Goal: Task Accomplishment & Management: Complete application form

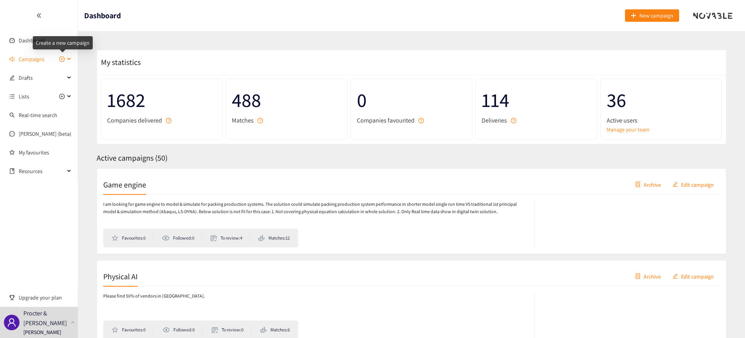
click at [60, 58] on icon "plus-circle" at bounding box center [61, 58] width 5 height 5
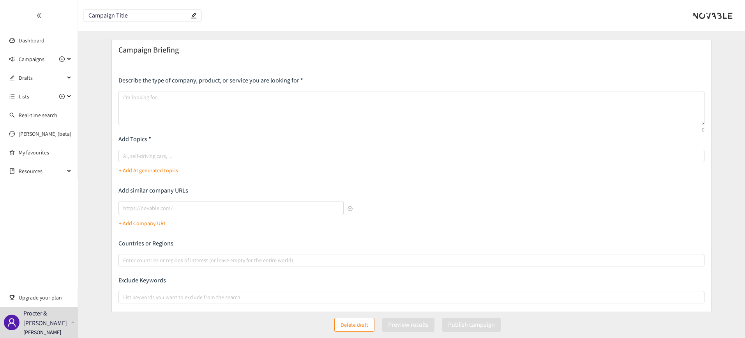
click at [108, 11] on span "Campaign Title" at bounding box center [142, 16] width 117 height 12
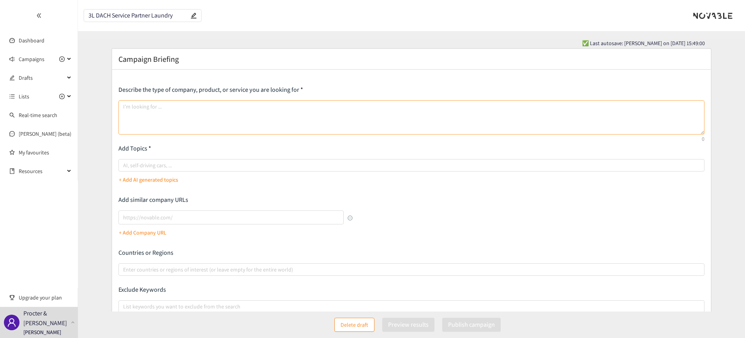
type input "3L DACH Service Partner Laundry"
click at [153, 106] on textarea at bounding box center [411, 117] width 586 height 34
type textarea "P"
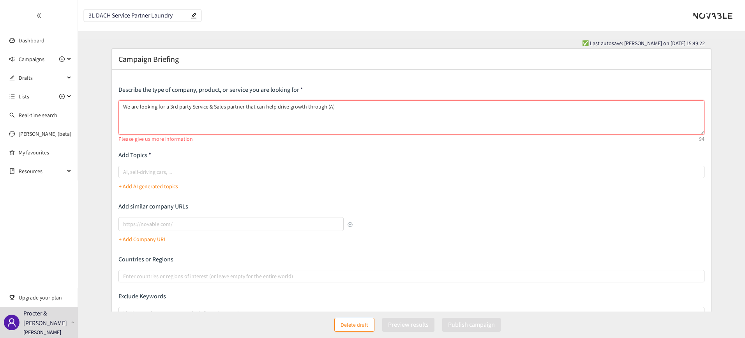
click at [349, 105] on textarea "We are looking for a 3rd party Service & Sales partner that can help drive grow…" at bounding box center [411, 117] width 586 height 34
paste textarea "1. Opening New Distributor channels, 2. Introducing Wall Mounted Concentrates a…"
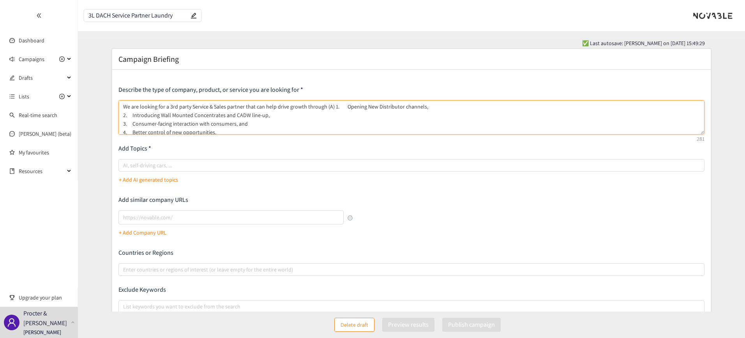
drag, startPoint x: 327, startPoint y: 107, endPoint x: 375, endPoint y: 87, distance: 51.7
click at [328, 107] on textarea "We are looking for a 3rd party Service & Sales partner that can help drive grow…" at bounding box center [411, 117] width 586 height 34
drag, startPoint x: 270, startPoint y: 123, endPoint x: 233, endPoint y: 123, distance: 36.6
click at [233, 123] on textarea "We are looking for a 3rd party Service & Sales partner that can help drive grow…" at bounding box center [411, 117] width 586 height 34
click at [333, 106] on textarea "We are looking for a 3rd party Service & Sales partner that can help drive grow…" at bounding box center [411, 117] width 586 height 34
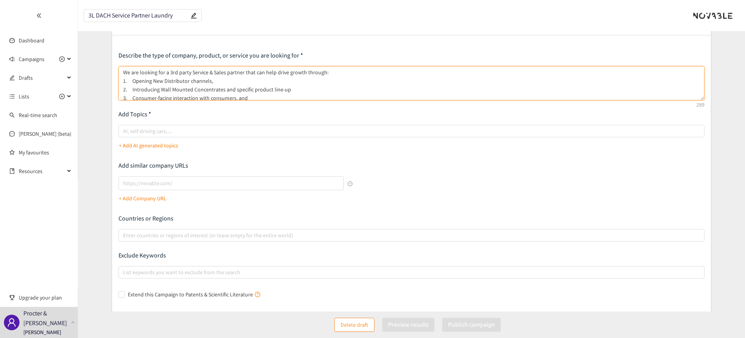
scroll to position [49, 0]
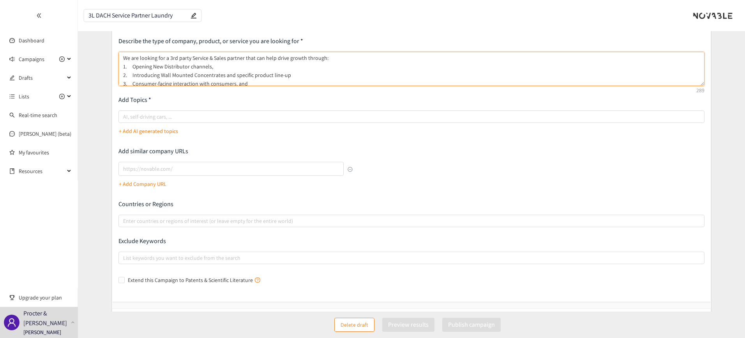
click at [253, 78] on textarea "We are looking for a 3rd party Service & Sales partner that can help drive grow…" at bounding box center [411, 69] width 586 height 34
click at [181, 79] on textarea "We are looking for a 3rd party Service & Sales partner that can help drive grow…" at bounding box center [411, 69] width 586 height 34
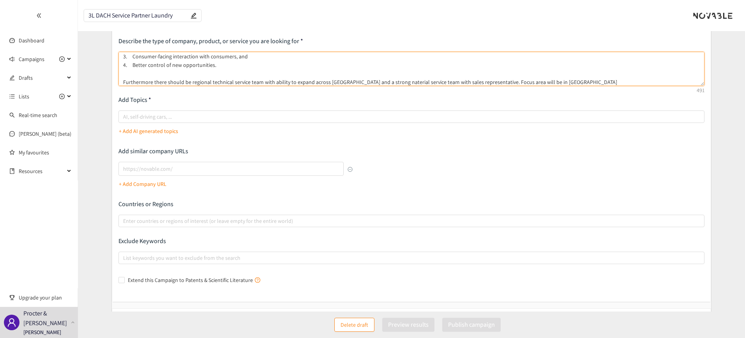
click at [585, 79] on textarea "We are looking for a 3rd party Service & Sales partner that can help drive grow…" at bounding box center [411, 69] width 586 height 34
paste textarea "• SELLER will perform installation, removal, maintenance, and repair work on do…"
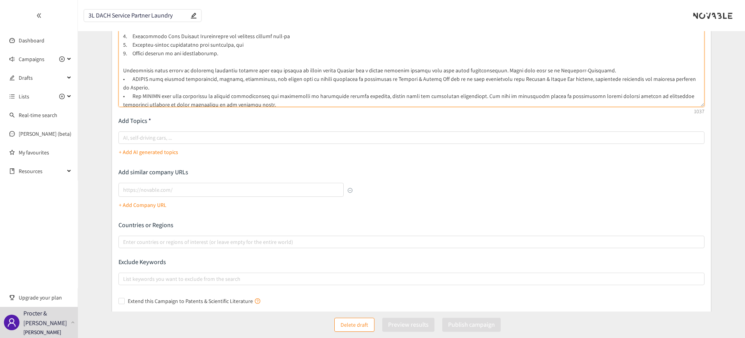
scroll to position [0, 0]
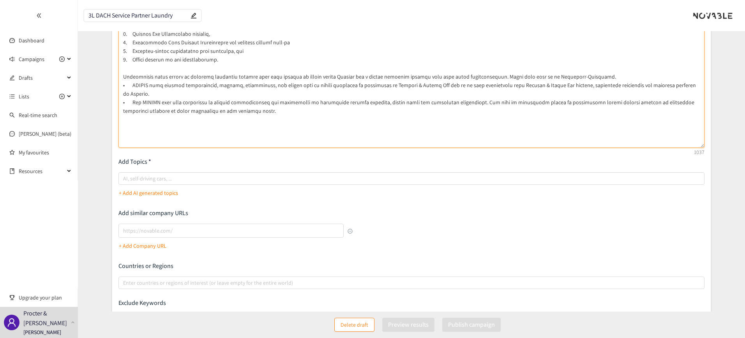
drag, startPoint x: 703, startPoint y: 52, endPoint x: 674, endPoint y: 145, distance: 97.8
click at [691, 148] on textarea at bounding box center [411, 83] width 586 height 129
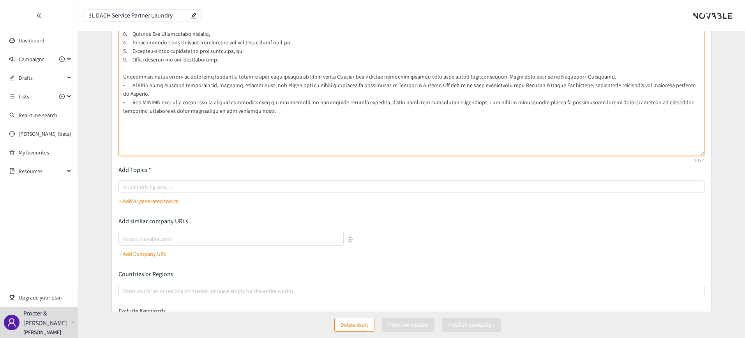
click at [131, 84] on textarea at bounding box center [411, 87] width 586 height 137
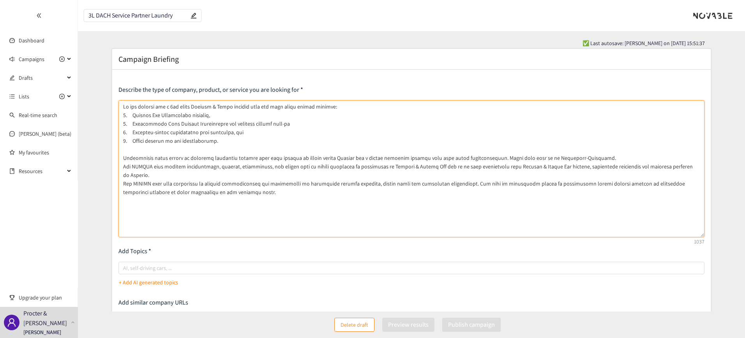
drag, startPoint x: 151, startPoint y: 166, endPoint x: 134, endPoint y: 166, distance: 16.8
click at [134, 166] on textarea at bounding box center [411, 168] width 586 height 137
drag, startPoint x: 148, startPoint y: 186, endPoint x: 97, endPoint y: 184, distance: 51.1
click at [97, 184] on form "Campaign Briefing Describe the type of company, product, or service you are loo…" at bounding box center [411, 268] width 667 height 440
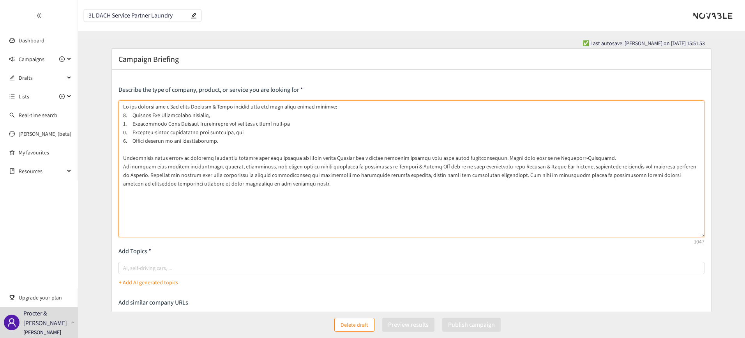
click at [298, 183] on textarea at bounding box center [411, 168] width 586 height 137
paste textarea "• We are flexible to look for a local, national or international service provid…"
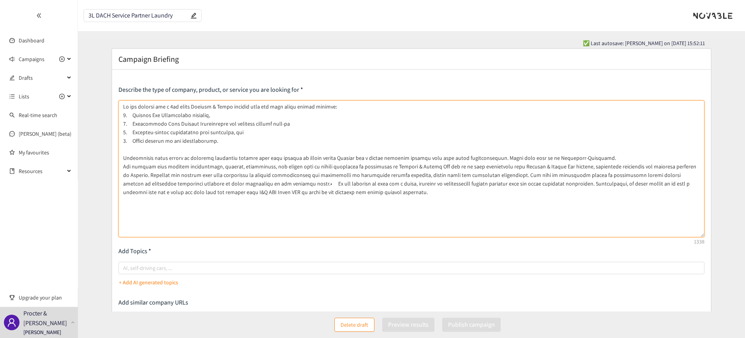
click at [291, 183] on textarea at bounding box center [411, 168] width 586 height 137
drag, startPoint x: 228, startPoint y: 193, endPoint x: 219, endPoint y: 191, distance: 9.2
click at [219, 191] on textarea at bounding box center [411, 168] width 586 height 137
type textarea "We are looking for a 3rd party Service & Sales partner that can help drive grow…"
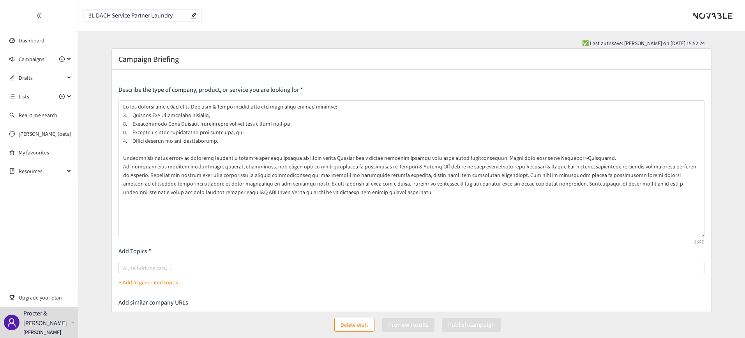
click at [139, 284] on p "+ Add AI generated topics" at bounding box center [148, 283] width 59 height 9
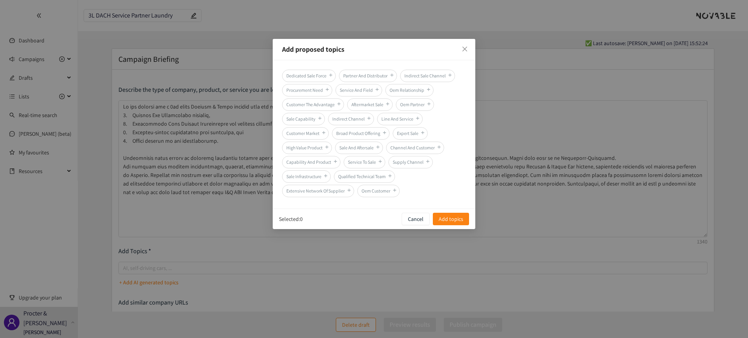
click at [306, 74] on span "Dedicated Sale Force" at bounding box center [309, 76] width 54 height 12
click at [386, 76] on span "Partner And Distributor" at bounding box center [368, 76] width 58 height 12
click at [327, 90] on icon "plus" at bounding box center [327, 89] width 0 height 3
click at [446, 219] on span "Add topics" at bounding box center [451, 219] width 25 height 9
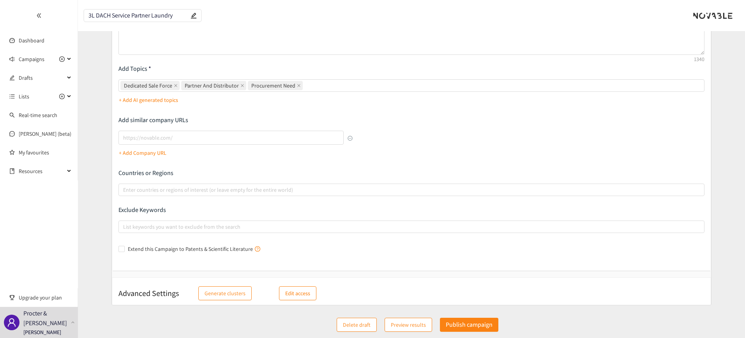
scroll to position [184, 0]
click at [165, 137] on input "lookalikes url" at bounding box center [231, 136] width 226 height 14
paste input "[PERSON_NAME][DOMAIN_NAME]"
click at [155, 152] on p "+ Add Company URL" at bounding box center [143, 151] width 48 height 9
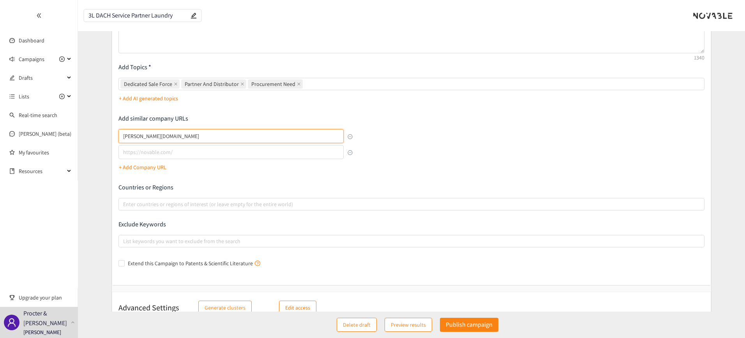
click at [122, 136] on input "[PERSON_NAME][DOMAIN_NAME]" at bounding box center [231, 136] width 226 height 14
type input "[DOMAIN_NAME][PERSON_NAME]"
click at [140, 152] on input "lookalikes url" at bounding box center [231, 152] width 226 height 14
paste input "[DOMAIN_NAME][PERSON_NAME]"
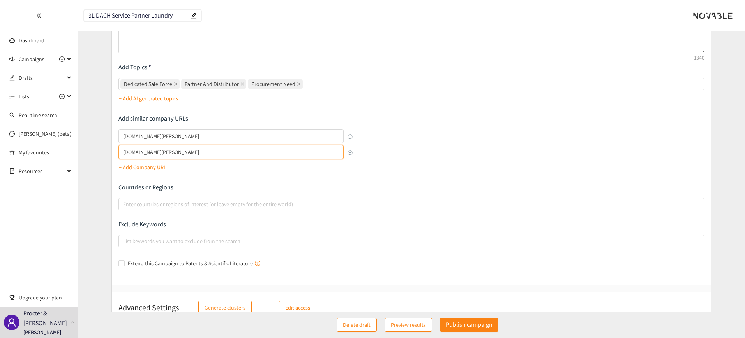
type input "[DOMAIN_NAME][PERSON_NAME]"
click at [149, 167] on p "+ Add Company URL" at bounding box center [143, 167] width 48 height 9
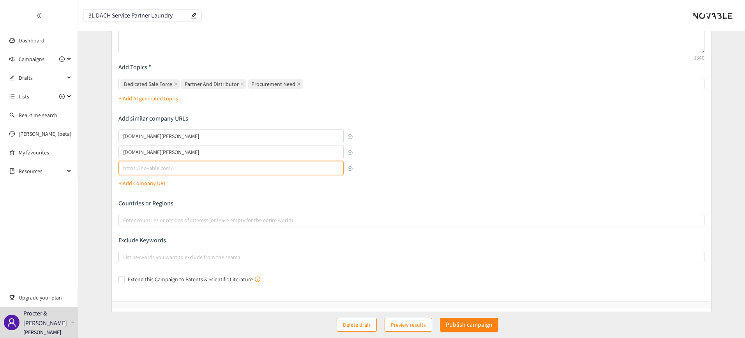
click at [145, 171] on input "lookalikes url" at bounding box center [231, 168] width 226 height 14
paste input "[DOMAIN_NAME][PERSON_NAME]"
type input "[DOMAIN_NAME][PERSON_NAME]"
click at [133, 181] on p "+ Add Company URL" at bounding box center [143, 183] width 48 height 9
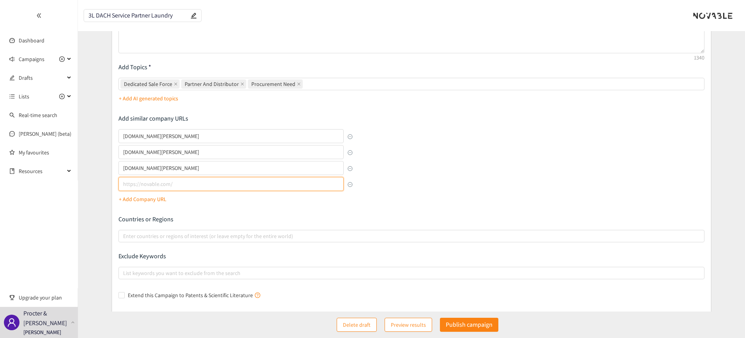
click at [173, 186] on input "lookalikes url" at bounding box center [231, 184] width 226 height 14
paste input "[DOMAIN_NAME][PERSON_NAME]"
type input "[DOMAIN_NAME][PERSON_NAME]"
click at [138, 198] on p "+ Add Company URL" at bounding box center [143, 199] width 48 height 9
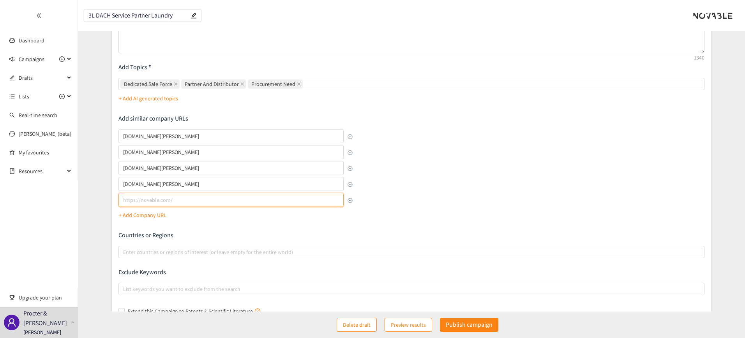
click at [146, 196] on input "lookalikes url" at bounding box center [231, 200] width 226 height 14
paste input "[URL][DOMAIN_NAME]"
type input "[URL][DOMAIN_NAME]"
click at [129, 220] on button "+ Add Company URL" at bounding box center [143, 215] width 48 height 12
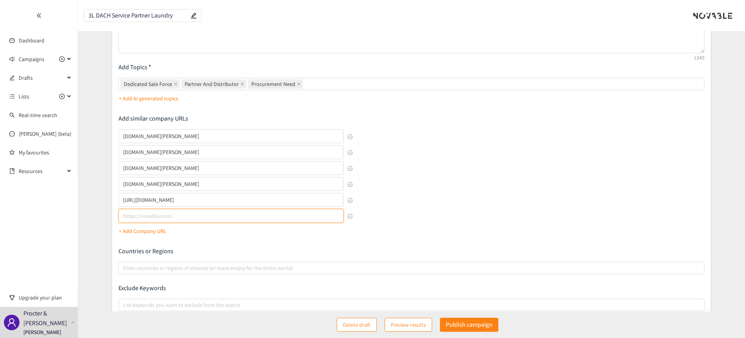
click at [133, 217] on input "lookalikes url" at bounding box center [231, 216] width 226 height 14
paste input "[URL][DOMAIN_NAME][PERSON_NAME]"
type input "[URL][DOMAIN_NAME][PERSON_NAME]"
click at [140, 232] on p "+ Add Company URL" at bounding box center [143, 231] width 48 height 9
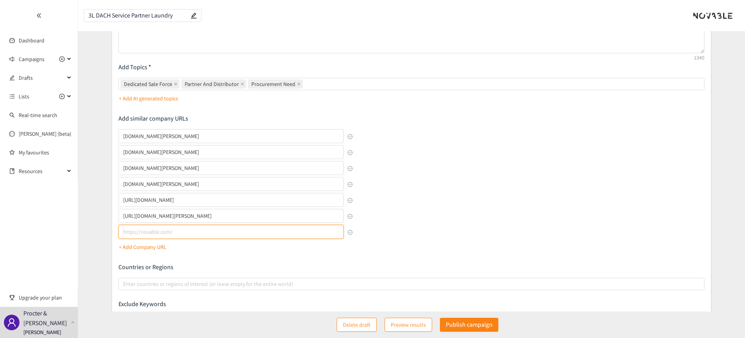
click at [172, 233] on input "lookalikes url" at bounding box center [231, 232] width 226 height 14
paste input "[URL][DOMAIN_NAME][MEDICAL_DATA]"
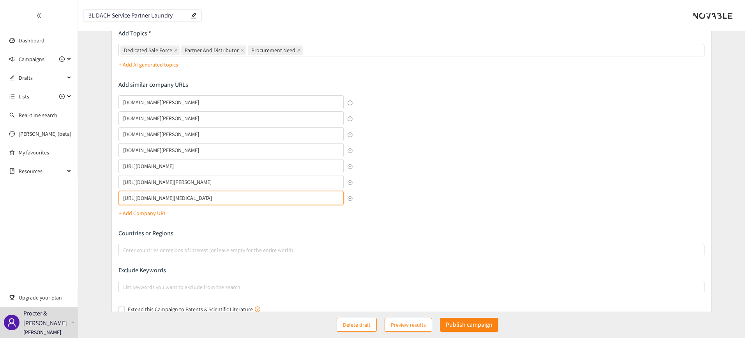
scroll to position [233, 0]
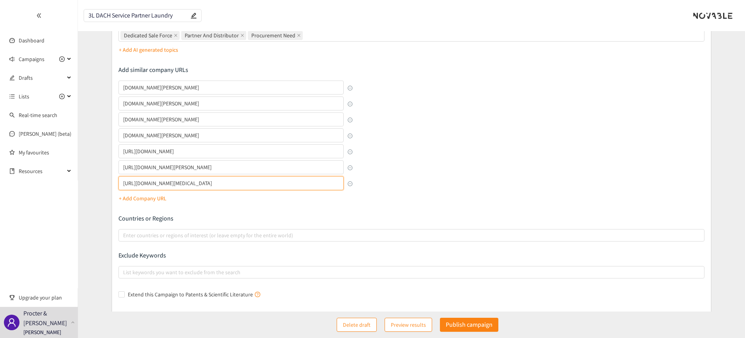
type input "[URL][DOMAIN_NAME][MEDICAL_DATA]"
click at [130, 201] on p "+ Add Company URL" at bounding box center [143, 198] width 48 height 9
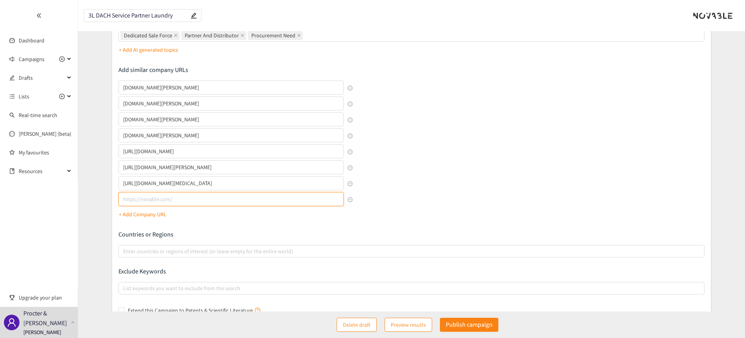
click at [150, 204] on input "lookalikes url" at bounding box center [231, 199] width 226 height 14
paste input "[URL][DOMAIN_NAME]"
type input "[URL][DOMAIN_NAME]"
click at [146, 222] on div "Describe the type of company, product, or service you are looking for Add Topic…" at bounding box center [411, 85] width 586 height 464
click at [145, 215] on p "+ Add Company URL" at bounding box center [143, 214] width 48 height 9
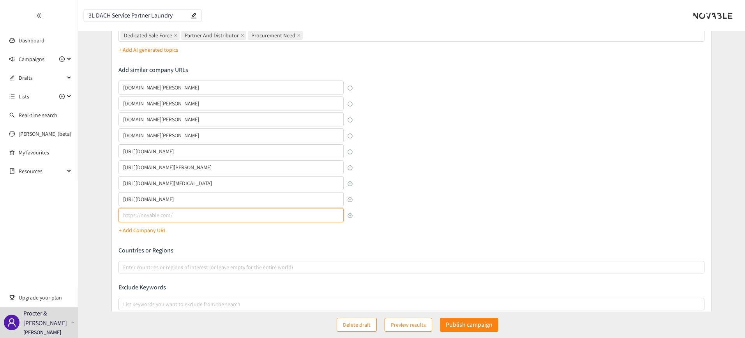
click at [145, 215] on input "lookalikes url" at bounding box center [231, 215] width 226 height 14
paste input "[URL][DOMAIN_NAME]"
type input "[URL][DOMAIN_NAME]"
click at [141, 231] on p "+ Add Company URL" at bounding box center [143, 230] width 48 height 9
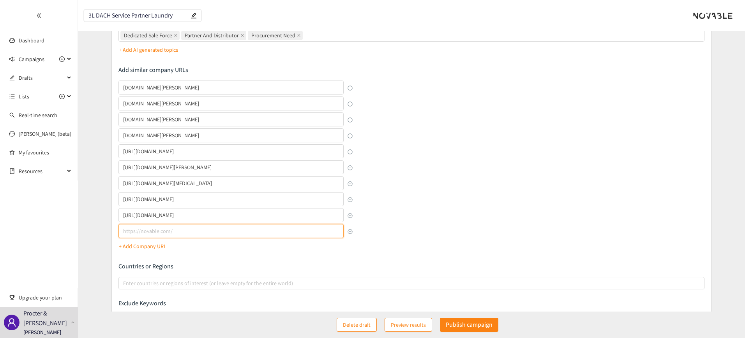
click at [132, 233] on input "lookalikes url" at bounding box center [231, 231] width 226 height 14
paste input "[URL][DOMAIN_NAME]"
type input "[URL][DOMAIN_NAME]"
click at [141, 245] on p "+ Add Company URL" at bounding box center [143, 246] width 48 height 9
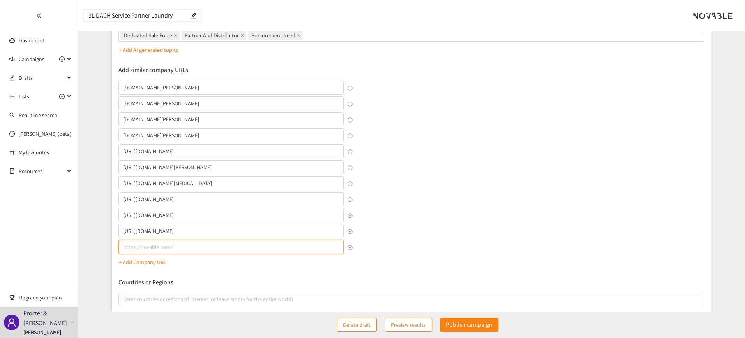
click at [158, 247] on input "lookalikes url" at bounding box center [231, 247] width 226 height 14
paste input "[URL][DOMAIN_NAME]"
type input "[URL][DOMAIN_NAME]"
click at [147, 262] on p "+ Add Company URL" at bounding box center [143, 262] width 48 height 9
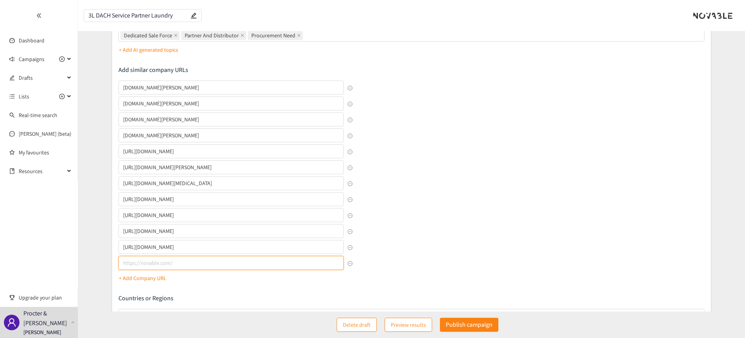
click at [128, 263] on input "lookalikes url" at bounding box center [231, 263] width 226 height 14
paste input "[URL][DOMAIN_NAME]"
type input "[URL][DOMAIN_NAME]"
click at [155, 281] on p "+ Add Company URL" at bounding box center [143, 278] width 48 height 9
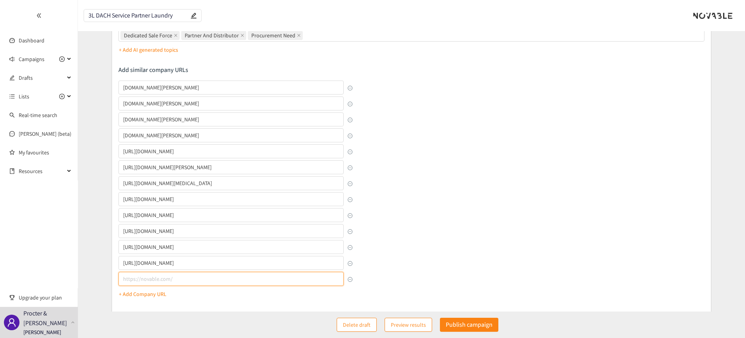
click at [175, 280] on input "lookalikes url" at bounding box center [231, 279] width 226 height 14
paste input "[URL][DOMAIN_NAME]"
type input "[URL][DOMAIN_NAME]"
click at [134, 294] on p "+ Add Company URL" at bounding box center [143, 294] width 48 height 9
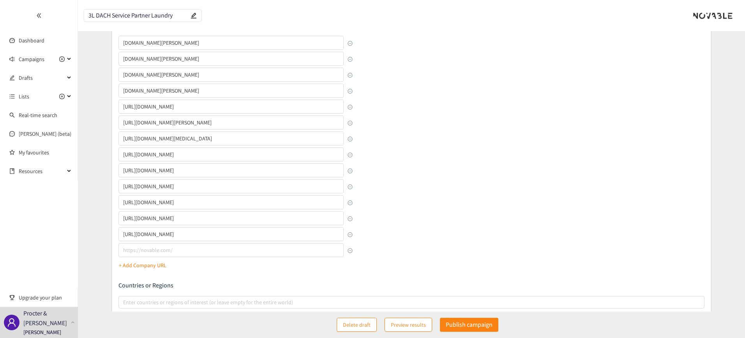
scroll to position [330, 0]
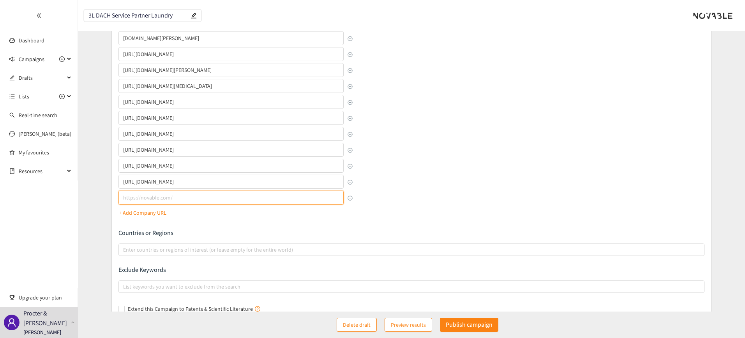
click at [152, 197] on input "lookalikes url" at bounding box center [231, 198] width 226 height 14
paste input "[URL][DOMAIN_NAME][MEDICAL_DATA]"
type input "[URL][DOMAIN_NAME][MEDICAL_DATA]"
click at [143, 213] on p "+ Add Company URL" at bounding box center [143, 213] width 48 height 9
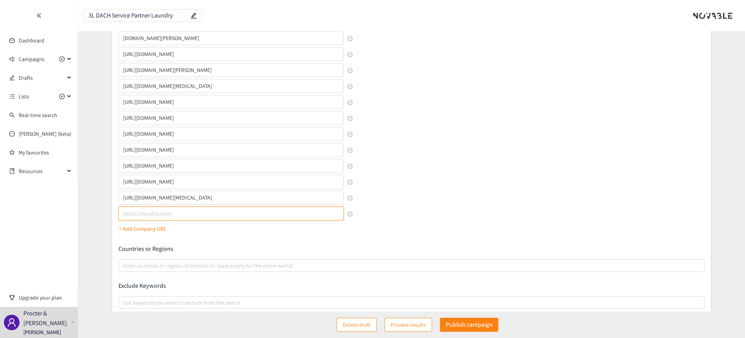
click at [145, 215] on input "lookalikes url" at bounding box center [231, 214] width 226 height 14
paste input "[URL][DOMAIN_NAME][MEDICAL_DATA]"
type input "[URL][DOMAIN_NAME][MEDICAL_DATA]"
click at [145, 229] on p "+ Add Company URL" at bounding box center [143, 229] width 48 height 9
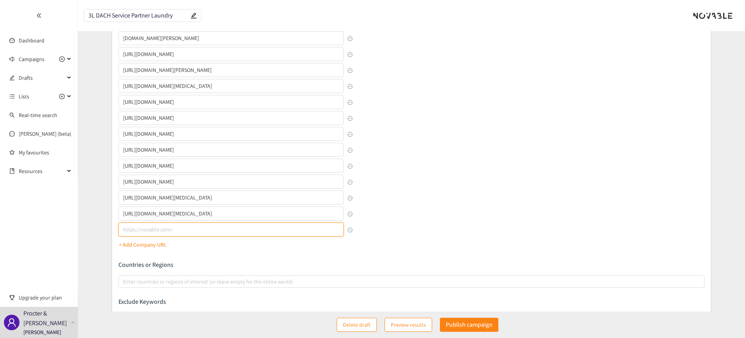
click at [156, 230] on input "lookalikes url" at bounding box center [231, 230] width 226 height 14
paste input "[URL][DOMAIN_NAME]"
type input "[URL][DOMAIN_NAME]"
click at [146, 246] on p "+ Add Company URL" at bounding box center [143, 245] width 48 height 9
click at [153, 247] on input "lookalikes url" at bounding box center [231, 246] width 226 height 14
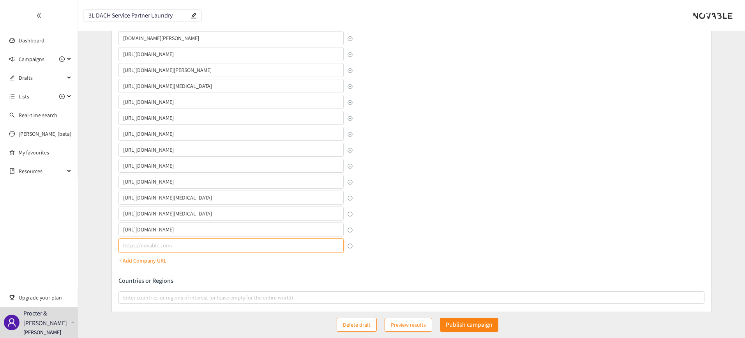
paste input "[URL][DOMAIN_NAME]"
type input "[URL][DOMAIN_NAME]"
click at [141, 261] on p "+ Add Company URL" at bounding box center [143, 261] width 48 height 9
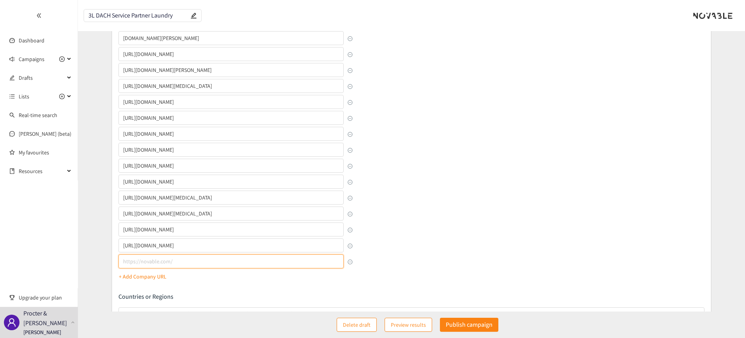
click at [144, 259] on input "lookalikes url" at bounding box center [231, 262] width 226 height 14
paste input "[URL][DOMAIN_NAME]"
type input "[URL][DOMAIN_NAME]"
click at [141, 275] on p "+ Add Company URL" at bounding box center [143, 277] width 48 height 9
click at [140, 278] on input "lookalikes url" at bounding box center [231, 278] width 226 height 14
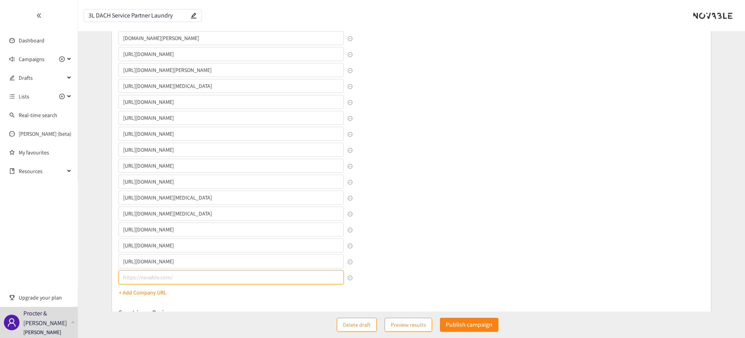
paste input "[URL][DOMAIN_NAME]"
type input "[URL][DOMAIN_NAME]"
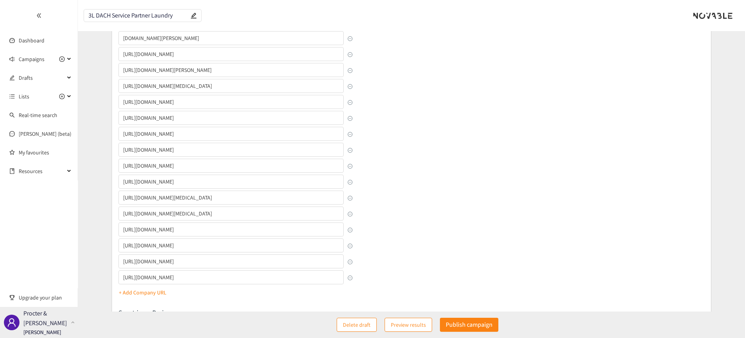
click at [72, 320] on div "Procter & [PERSON_NAME] [PERSON_NAME]" at bounding box center [39, 322] width 78 height 31
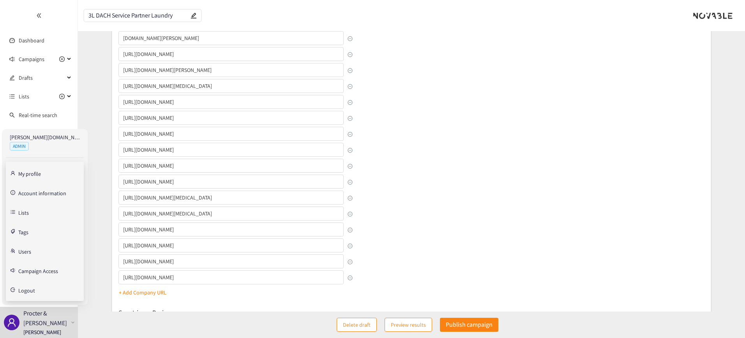
click at [31, 251] on link "Users" at bounding box center [24, 251] width 13 height 7
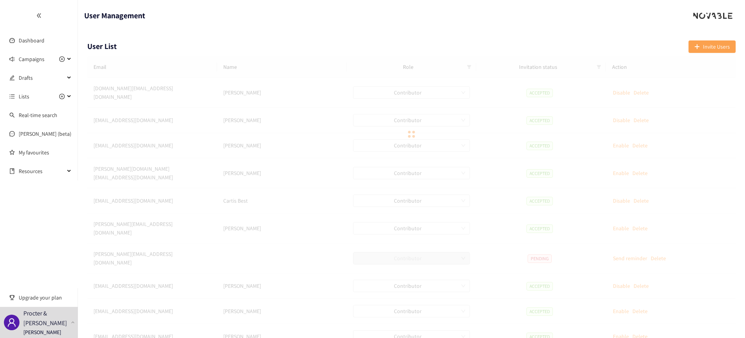
click at [725, 51] on button "Invite Users" at bounding box center [711, 47] width 47 height 12
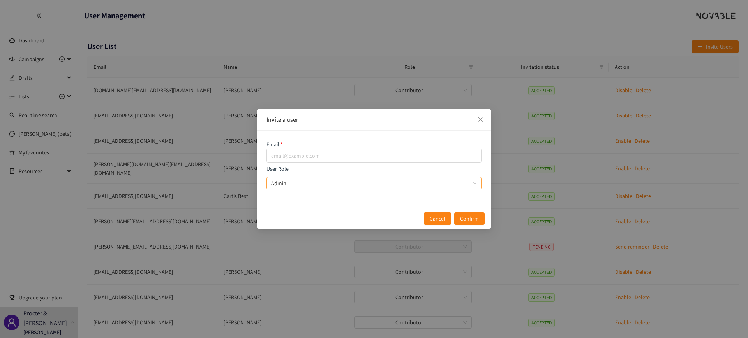
click at [314, 184] on span "Admin" at bounding box center [374, 184] width 206 height 12
click at [314, 184] on input "User Role Admin" at bounding box center [371, 184] width 200 height 12
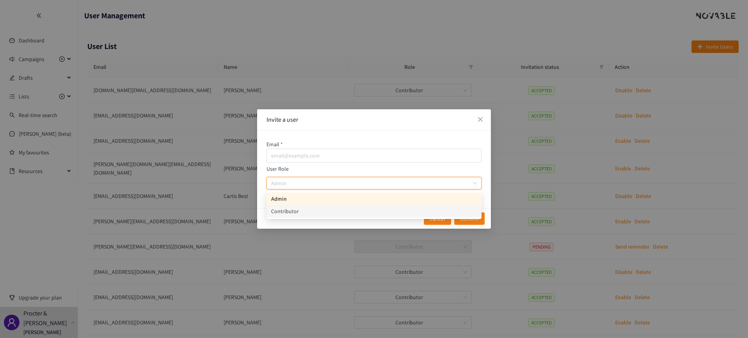
click at [311, 212] on div "Contributor" at bounding box center [374, 211] width 206 height 9
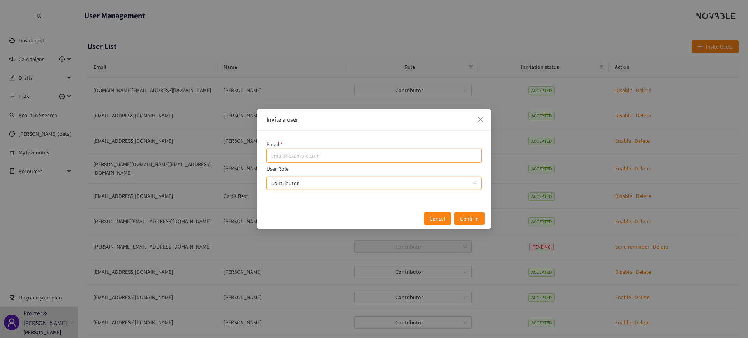
click at [291, 153] on input "email" at bounding box center [373, 156] width 215 height 14
paste input "[PERSON_NAME][EMAIL_ADDRESS][DOMAIN_NAME]"
type input "[PERSON_NAME][EMAIL_ADDRESS][DOMAIN_NAME]"
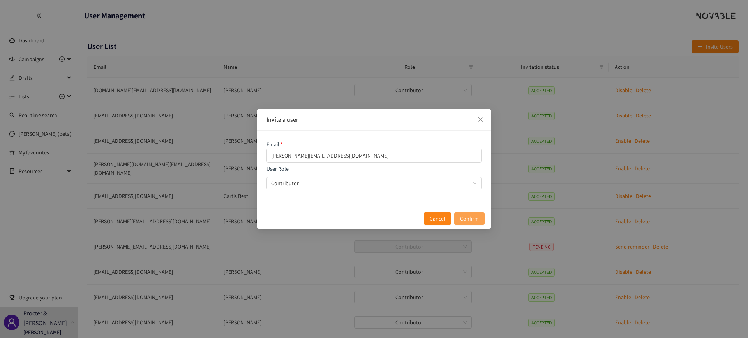
click at [460, 217] on span "Confirm" at bounding box center [469, 219] width 19 height 9
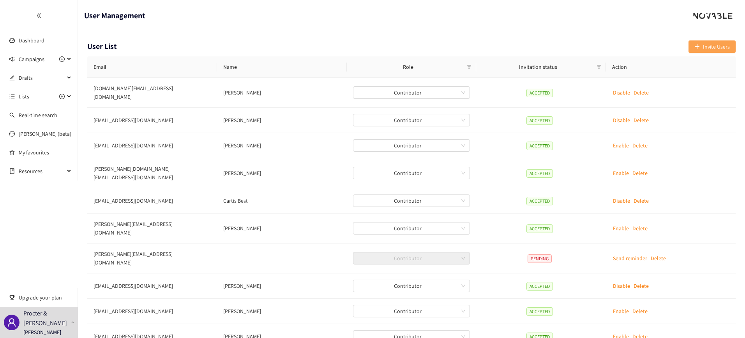
click at [709, 49] on span "Invite Users" at bounding box center [716, 46] width 27 height 9
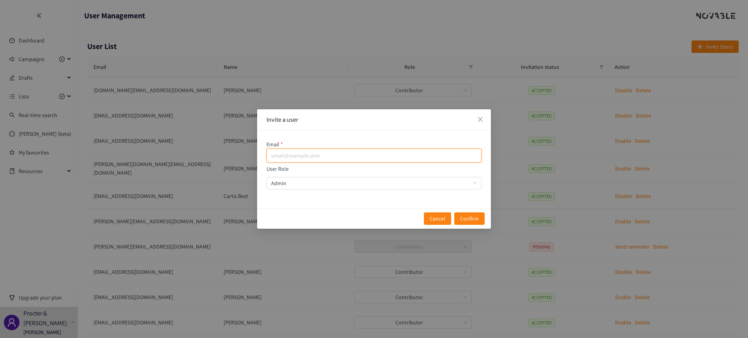
click at [315, 157] on input "email" at bounding box center [373, 156] width 215 height 14
paste input "[PERSON_NAME][EMAIL_ADDRESS][DOMAIN_NAME]"
click at [312, 187] on span "Admin" at bounding box center [374, 184] width 206 height 12
type input "[PERSON_NAME][EMAIL_ADDRESS][DOMAIN_NAME]"
click at [312, 187] on input "User Role Admin" at bounding box center [371, 184] width 200 height 12
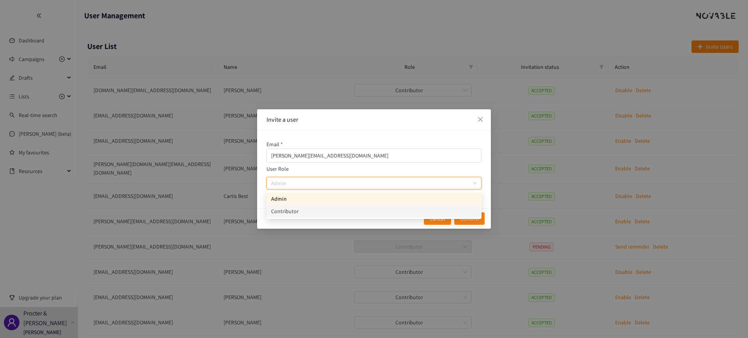
click at [303, 212] on div "Contributor" at bounding box center [374, 211] width 206 height 9
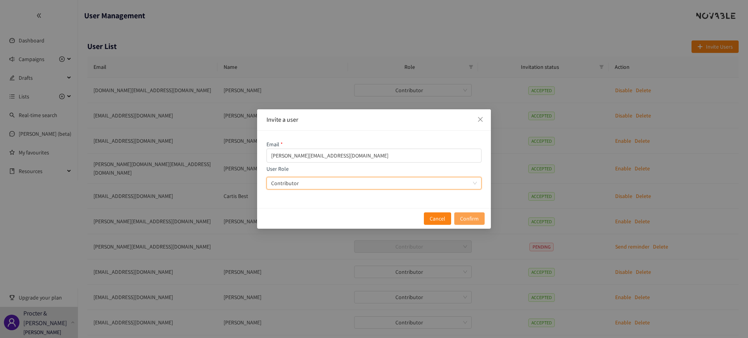
click at [472, 218] on span "Confirm" at bounding box center [469, 219] width 19 height 9
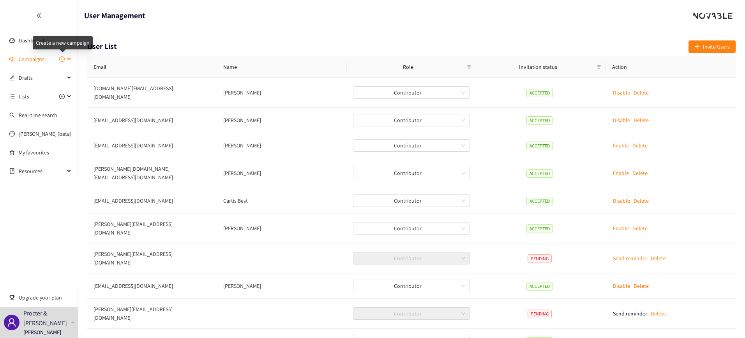
click at [62, 59] on icon "plus-circle" at bounding box center [61, 58] width 5 height 5
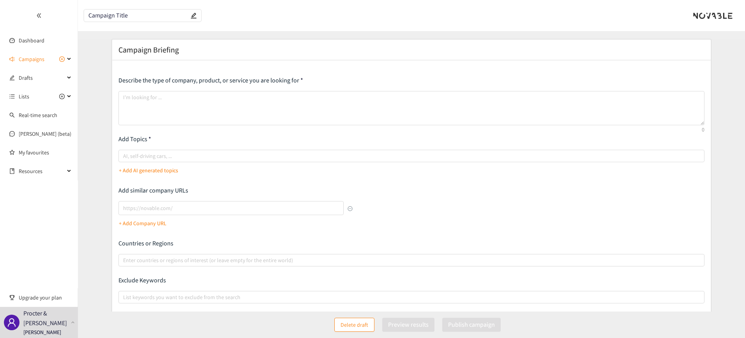
click at [129, 14] on input "Campaign Title" at bounding box center [138, 15] width 100 height 7
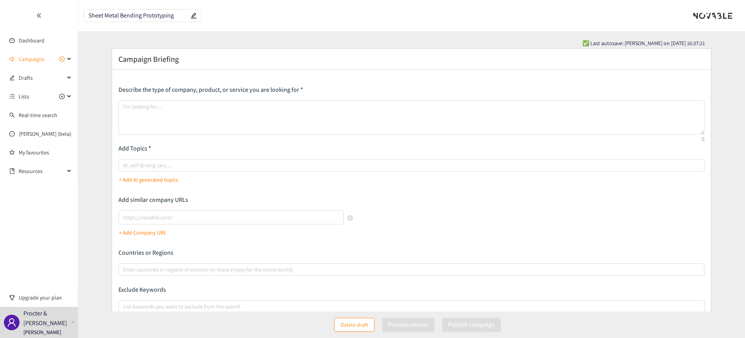
type input "Sheet Metal Bending Prototyping"
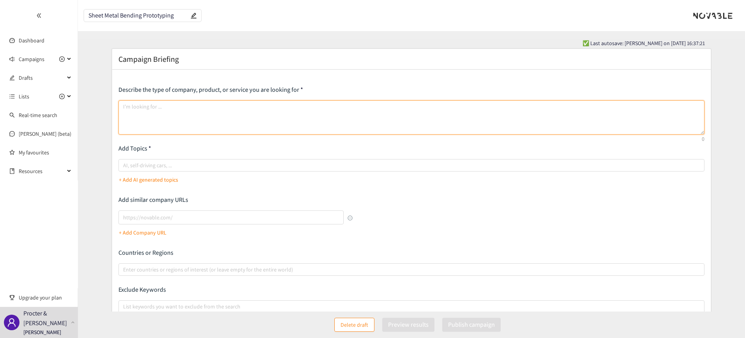
click at [153, 109] on textarea at bounding box center [411, 117] width 586 height 34
paste textarea "We want to buy in prototypes of electrical contacts and chassis, which are typi…"
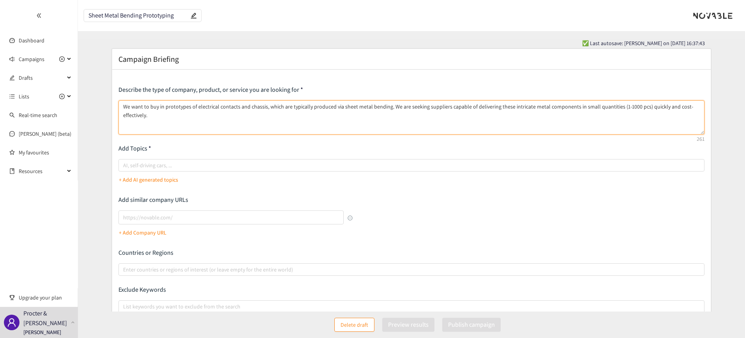
click at [188, 117] on textarea "We want to buy in prototypes of electrical contacts and chassis, which are typi…" at bounding box center [411, 117] width 586 height 34
paste textarea "• Suppliers must have a business model focused on manufacturing sheet metal ben…"
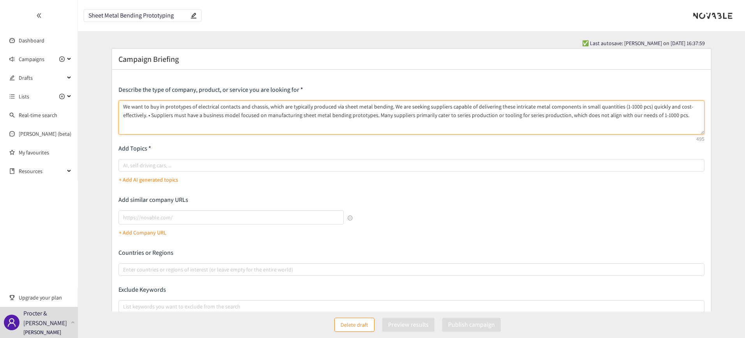
click at [157, 113] on textarea "We want to buy in prototypes of electrical contacts and chassis, which are typi…" at bounding box center [411, 117] width 586 height 34
click at [675, 116] on textarea "We want to buy in prototypes of electrical contacts and chassis, which are typi…" at bounding box center [411, 117] width 586 height 34
paste textarea "• The supplier should be located within the EU for expedited shipping and to mi…"
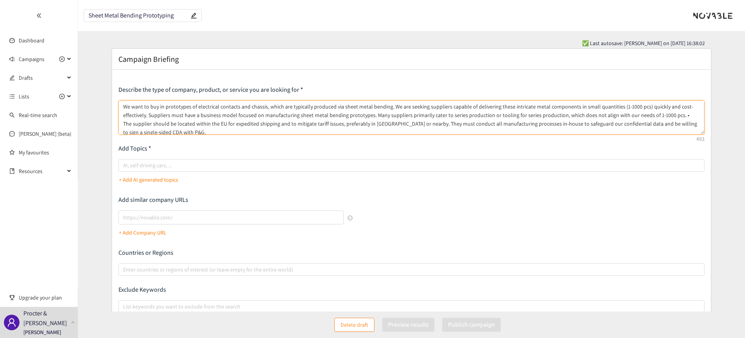
scroll to position [2, 0]
click at [682, 112] on textarea "We want to buy in prototypes of electrical contacts and chassis, which are typi…" at bounding box center [411, 117] width 586 height 34
click at [172, 131] on textarea "We want to buy in prototypes of electrical contacts and chassis, which are typi…" at bounding box center [411, 117] width 586 height 34
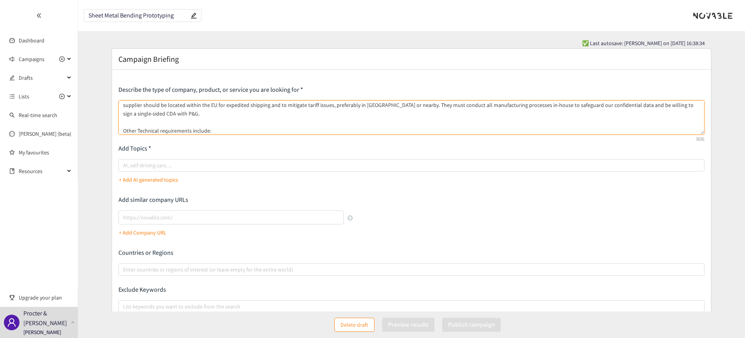
scroll to position [27, 0]
click at [125, 130] on textarea "We want to buy in prototypes of electrical contacts and chassis, which are typi…" at bounding box center [411, 117] width 586 height 34
paste textarea "1. Material Specifications: Proficient in using stainless steel grades 1.4310 a…"
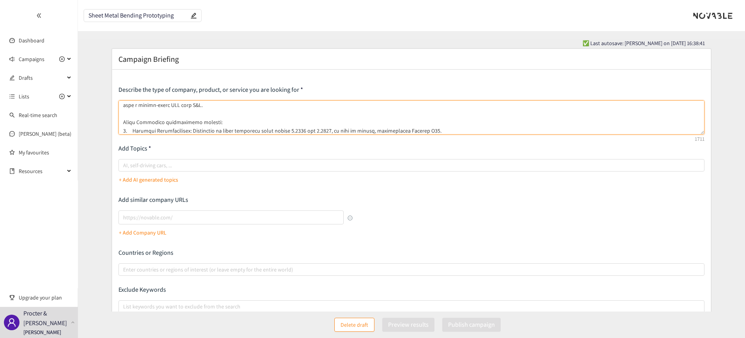
scroll to position [96, 0]
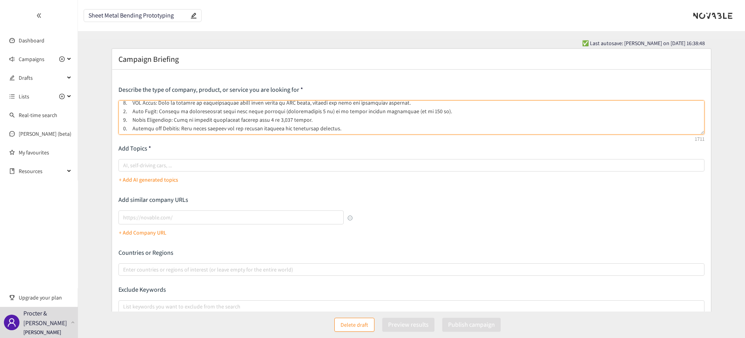
type textarea "We want to buy in prototypes of electrical contacts and chassis, which are typi…"
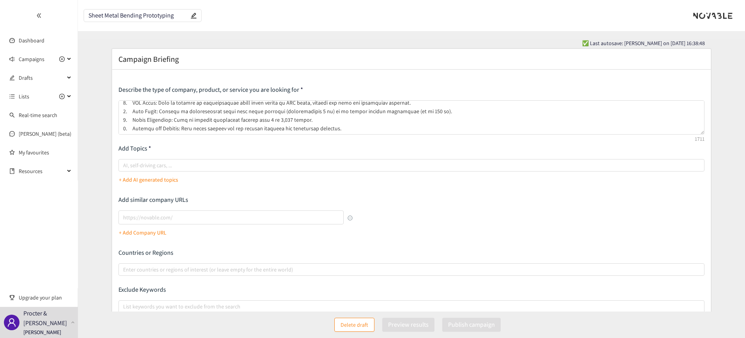
click at [368, 65] on div "Campaign Briefing Describe the type of company, product, or service you are loo…" at bounding box center [411, 200] width 599 height 303
